Goal: Contribute content: Contribute content

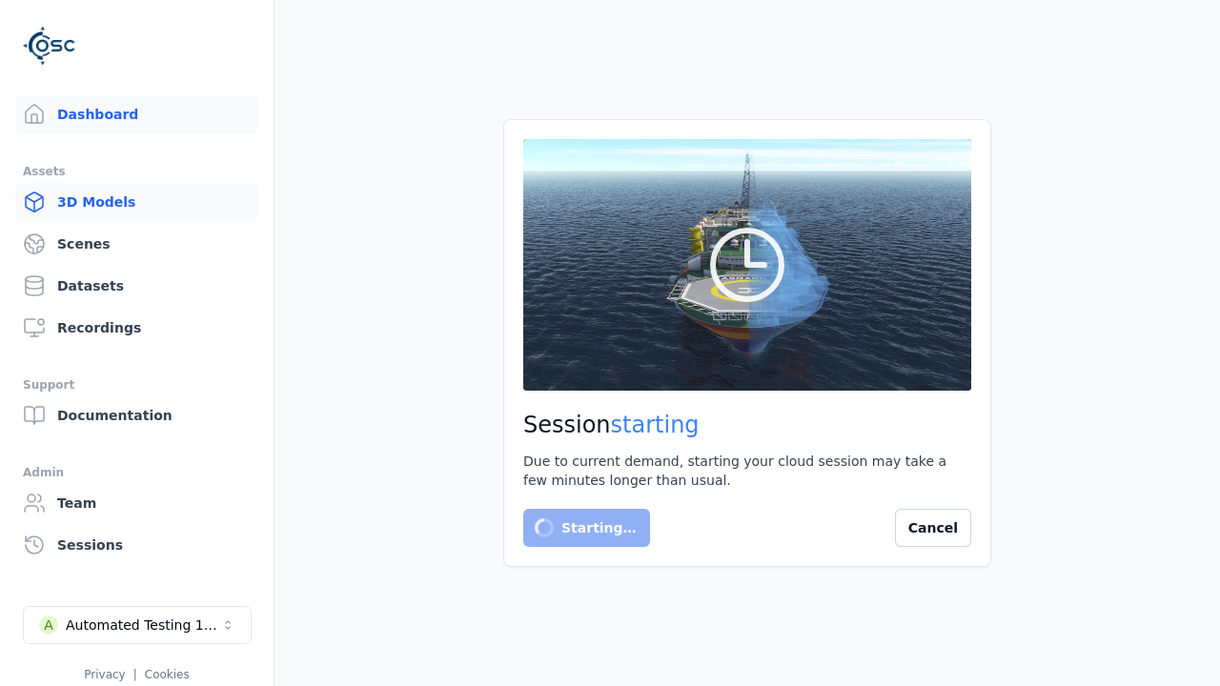
click at [136, 202] on link "3D Models" at bounding box center [136, 202] width 243 height 38
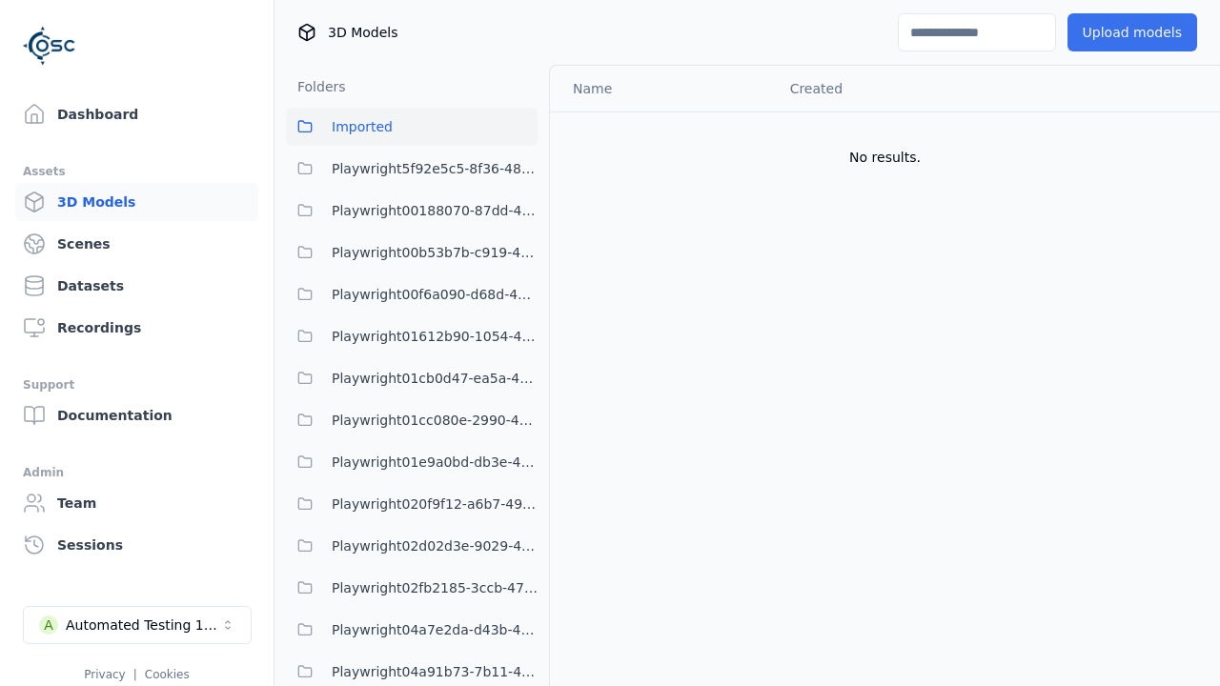
click at [1131, 32] on button "Upload models" at bounding box center [1132, 32] width 130 height 38
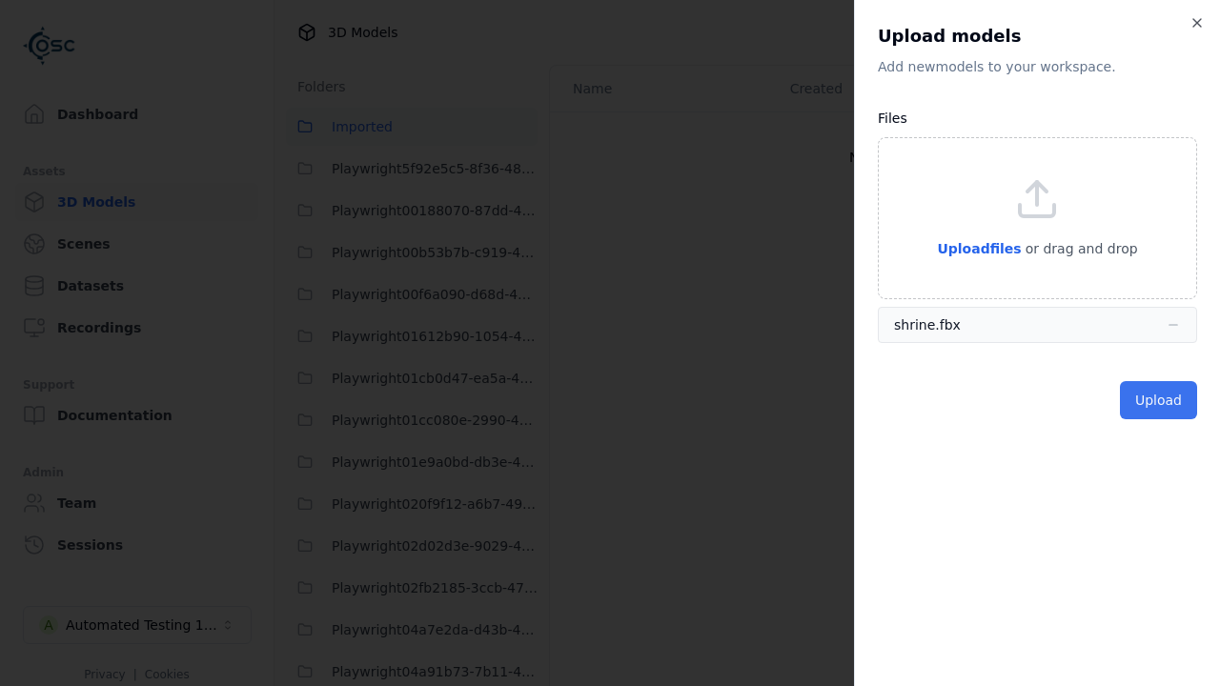
click at [1158, 400] on button "Upload" at bounding box center [1158, 400] width 77 height 38
